Goal: Find specific fact: Find specific fact

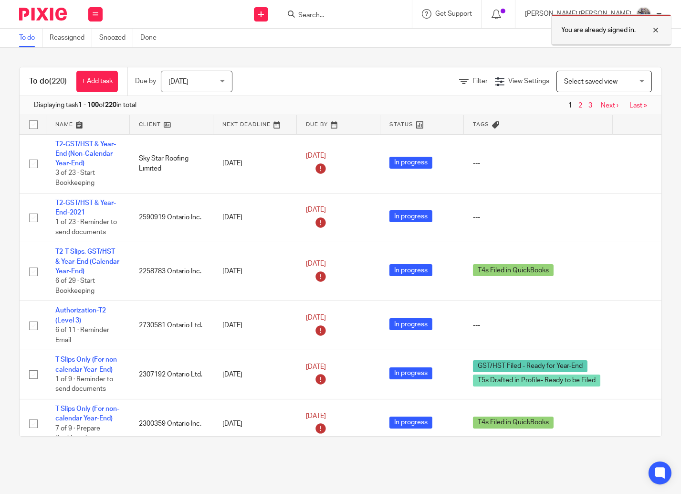
click at [657, 32] on div at bounding box center [649, 29] width 26 height 11
click at [383, 12] on input "Search" at bounding box center [340, 15] width 86 height 9
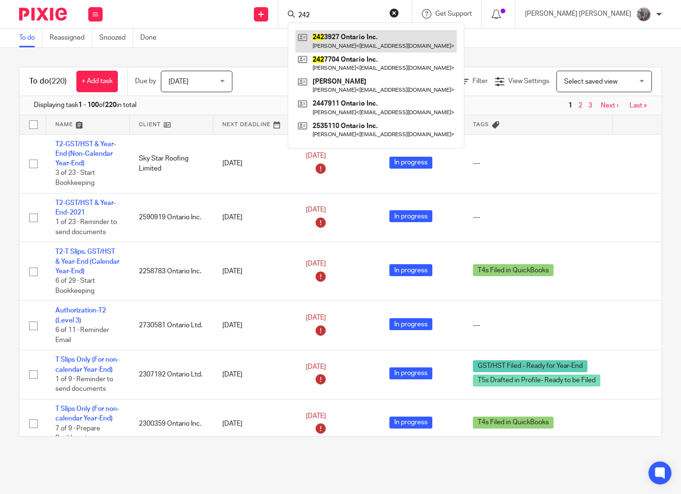
type input "242"
click at [442, 38] on link at bounding box center [375, 41] width 161 height 22
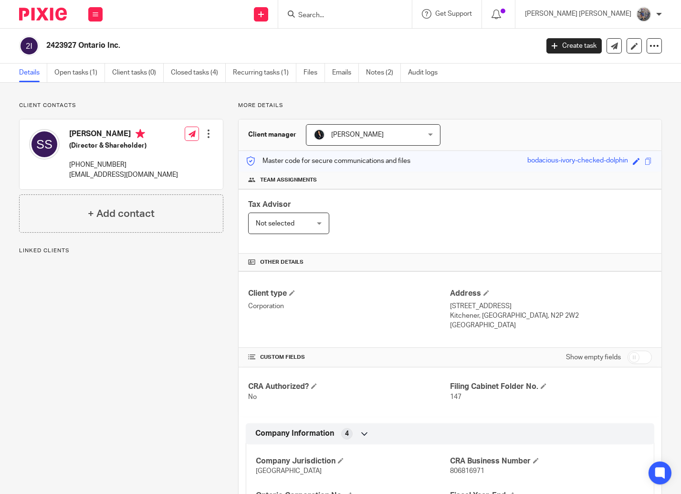
scroll to position [108, 0]
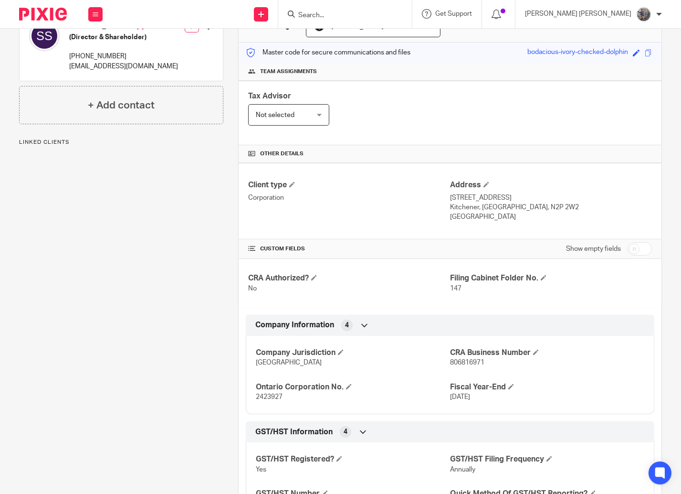
click at [462, 367] on p "806816971" at bounding box center [547, 363] width 194 height 10
copy span "806816971"
click at [383, 13] on input "Search" at bounding box center [340, 15] width 86 height 9
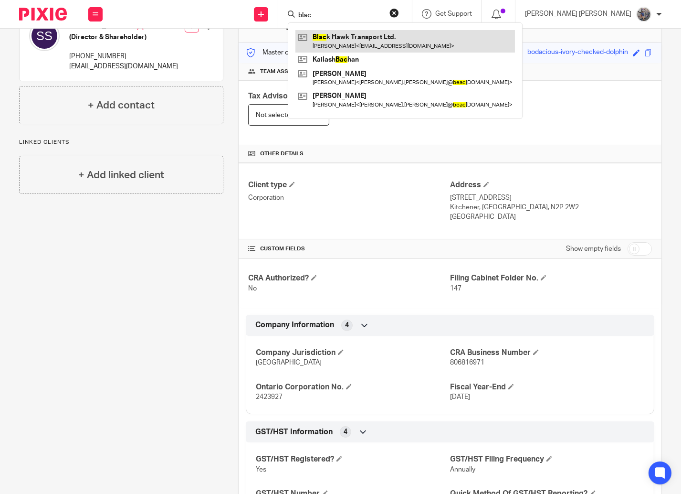
type input "blac"
click at [495, 42] on link at bounding box center [405, 41] width 220 height 22
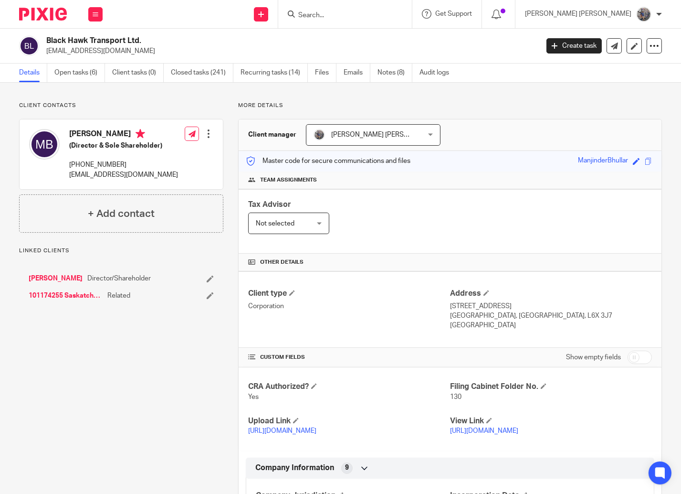
scroll to position [217, 0]
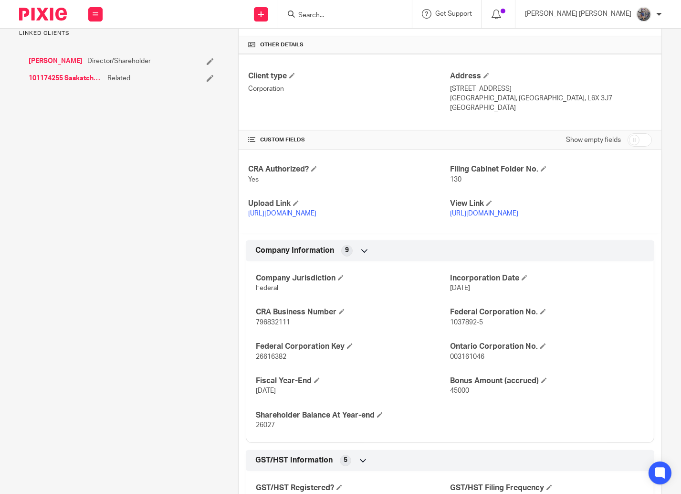
click at [282, 328] on div "Company Jurisdiction Federal Incorporation Date Aug 23, 2017 CRA Business Numbe…" at bounding box center [450, 348] width 409 height 189
click at [278, 323] on span "796832111" at bounding box center [273, 322] width 34 height 7
copy span "796832111"
click at [383, 19] on input "Search" at bounding box center [340, 15] width 86 height 9
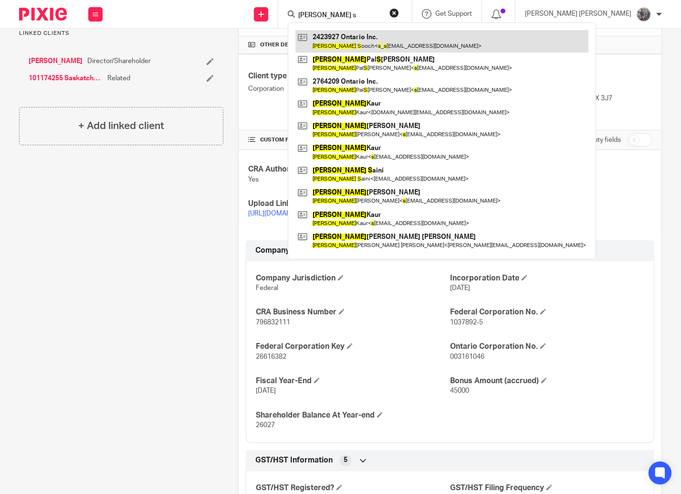
type input "satinder s"
click at [386, 36] on link at bounding box center [441, 41] width 293 height 22
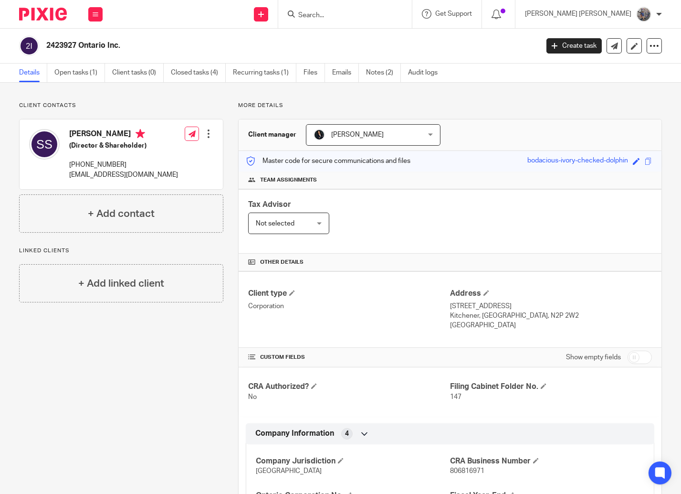
scroll to position [163, 0]
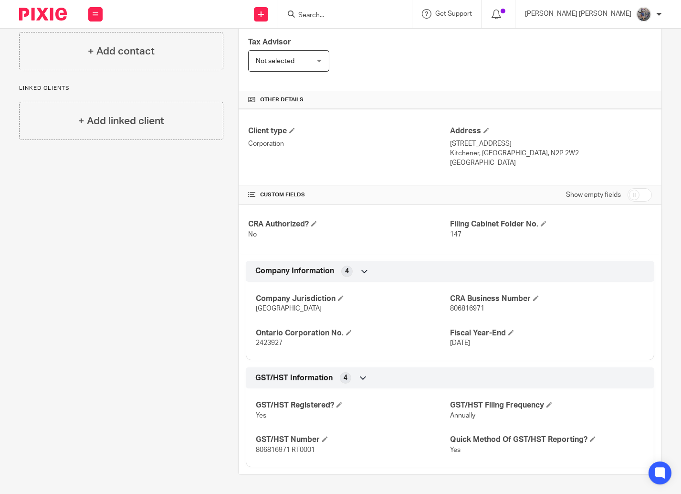
click at [450, 314] on div "Company Jurisdiction [GEOGRAPHIC_DATA] CRA Business Number 806816971 Ontario Co…" at bounding box center [450, 317] width 409 height 86
copy span "806816971"
